Goal: Task Accomplishment & Management: Manage account settings

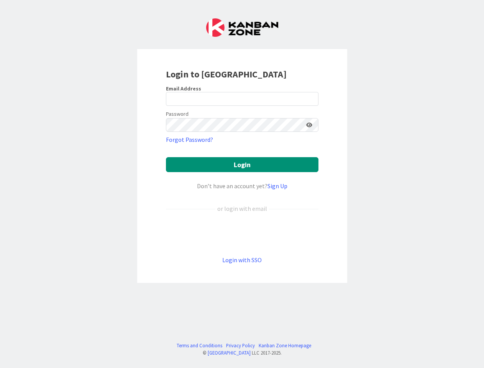
click at [242, 184] on div "Don’t have an account yet? Sign Up" at bounding box center [242, 185] width 152 height 9
click at [309, 125] on icon at bounding box center [309, 124] width 6 height 5
click at [242, 164] on button "Login" at bounding box center [242, 164] width 152 height 15
